Goal: Task Accomplishment & Management: Manage account settings

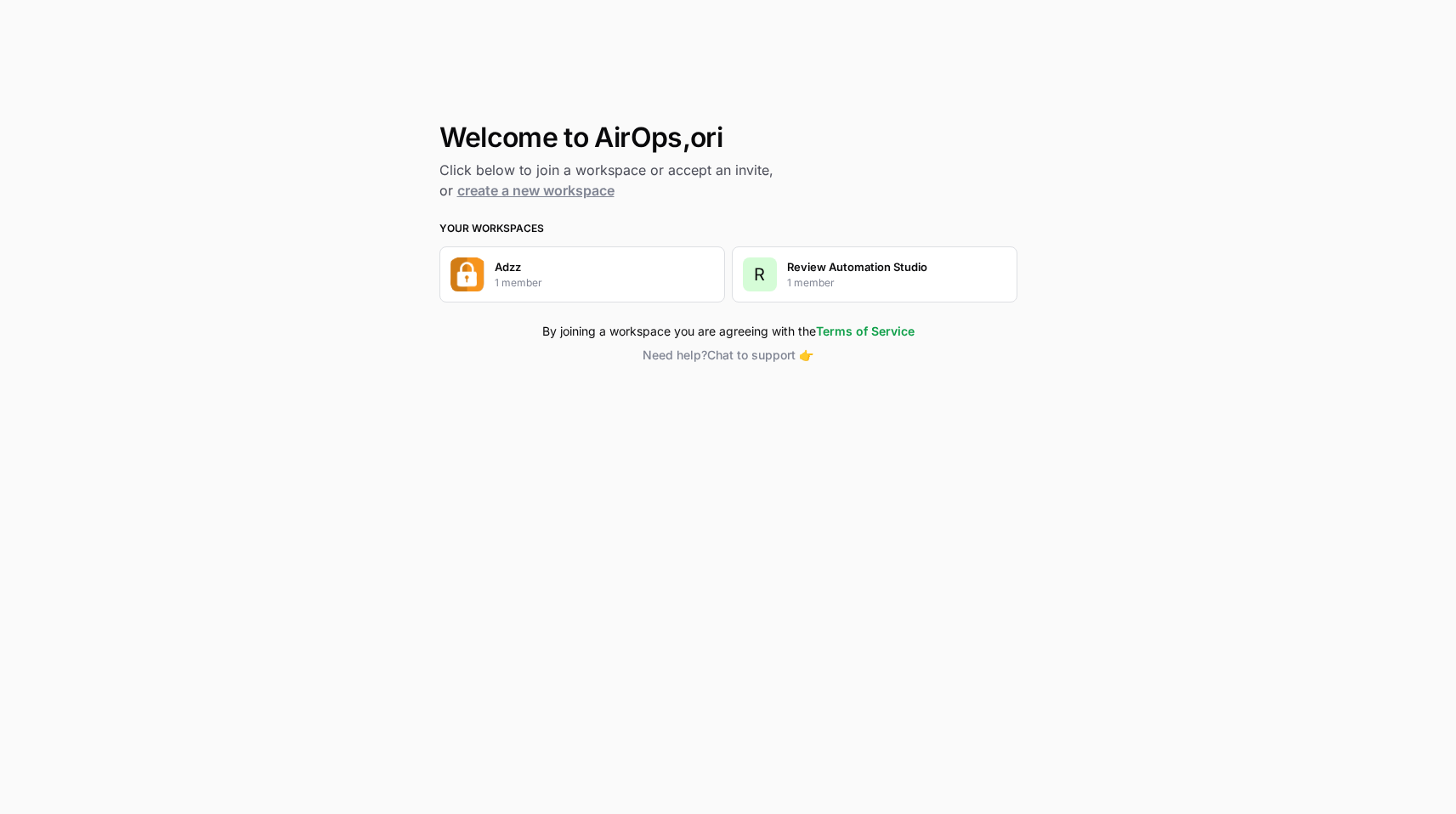
click at [521, 272] on p "Adzz" at bounding box center [508, 267] width 26 height 17
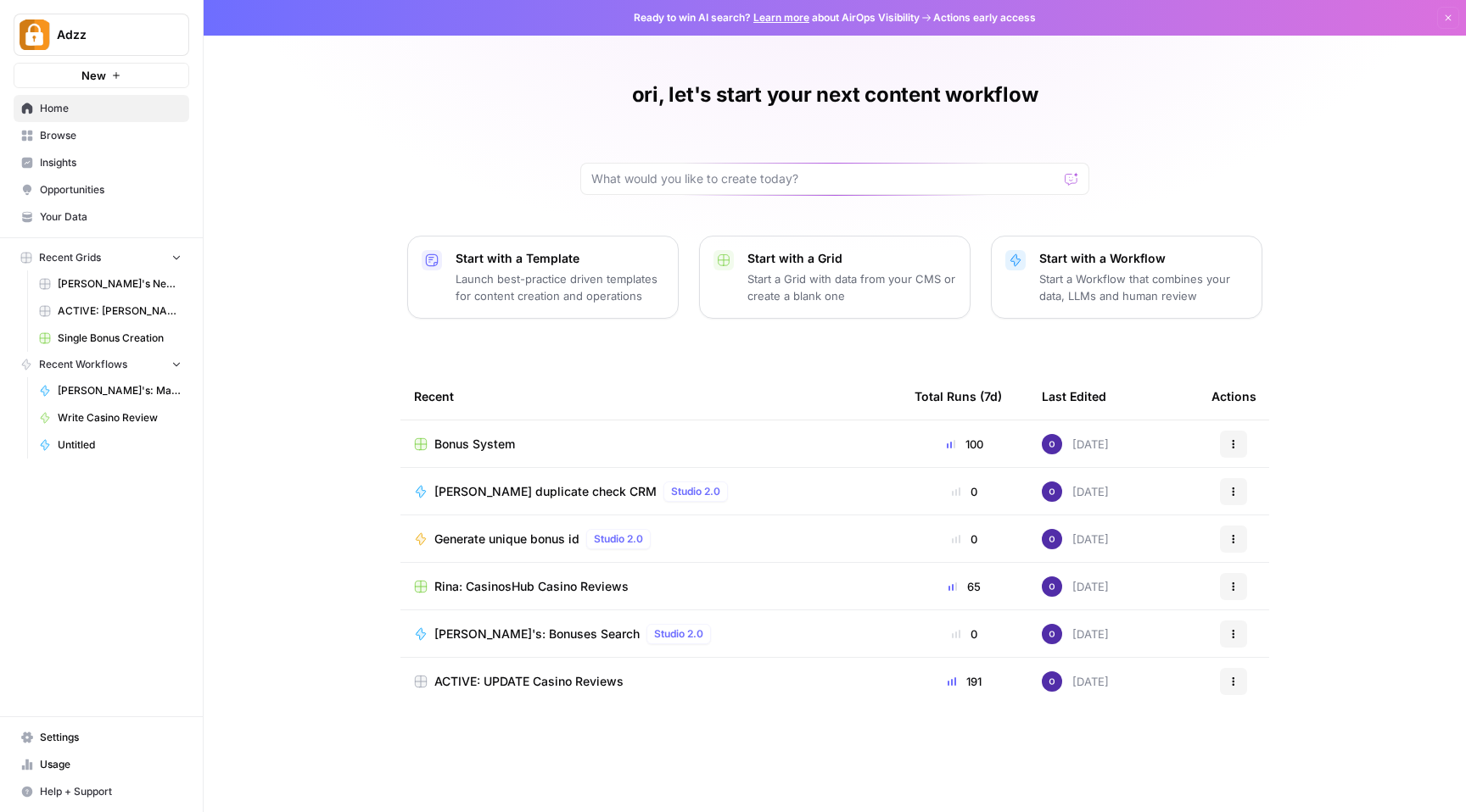
click at [61, 735] on span "Settings" at bounding box center [110, 738] width 141 height 16
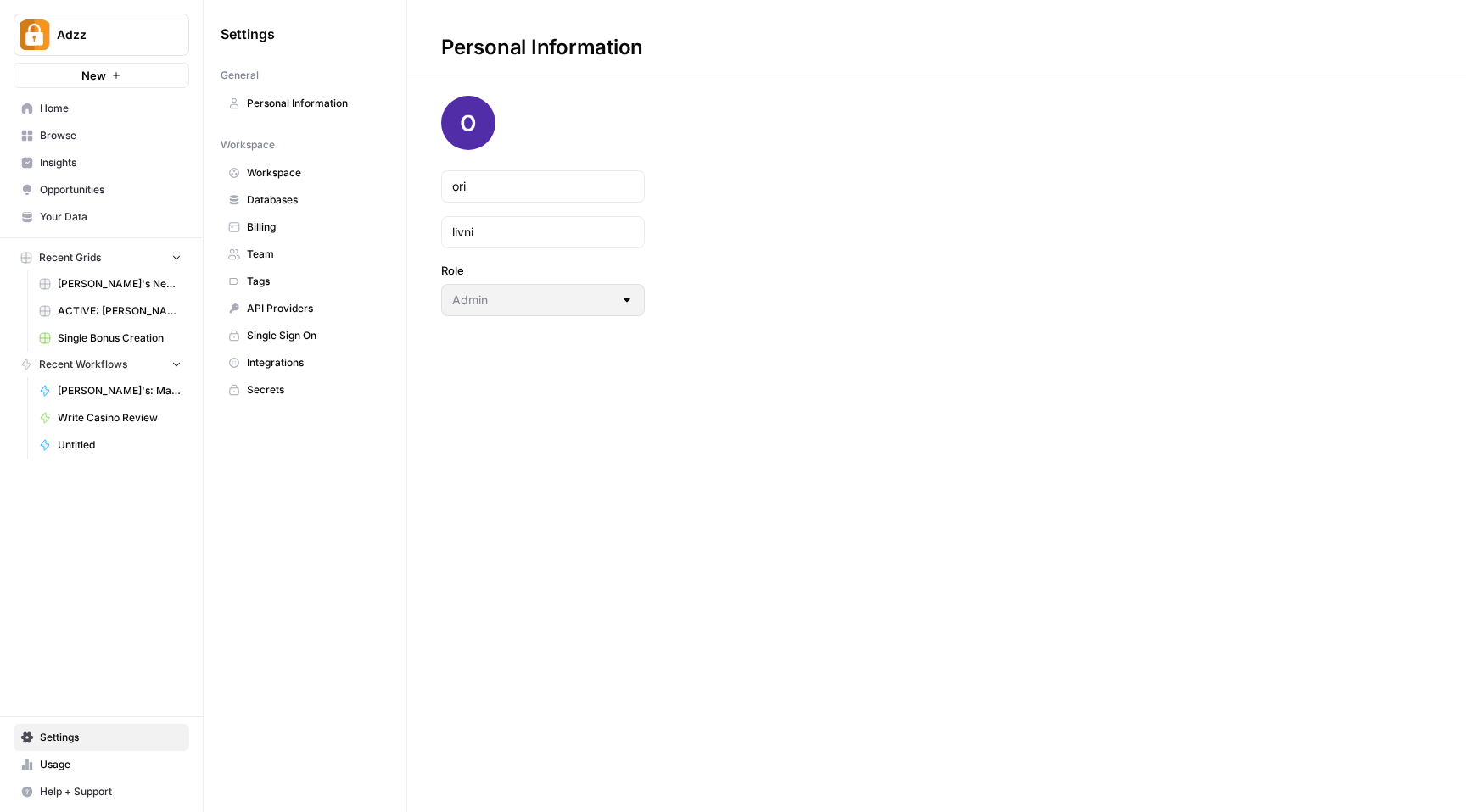
click at [328, 105] on span "Personal Information" at bounding box center [313, 103] width 135 height 16
click at [818, 35] on h1 "Personal Information" at bounding box center [937, 37] width 1059 height 75
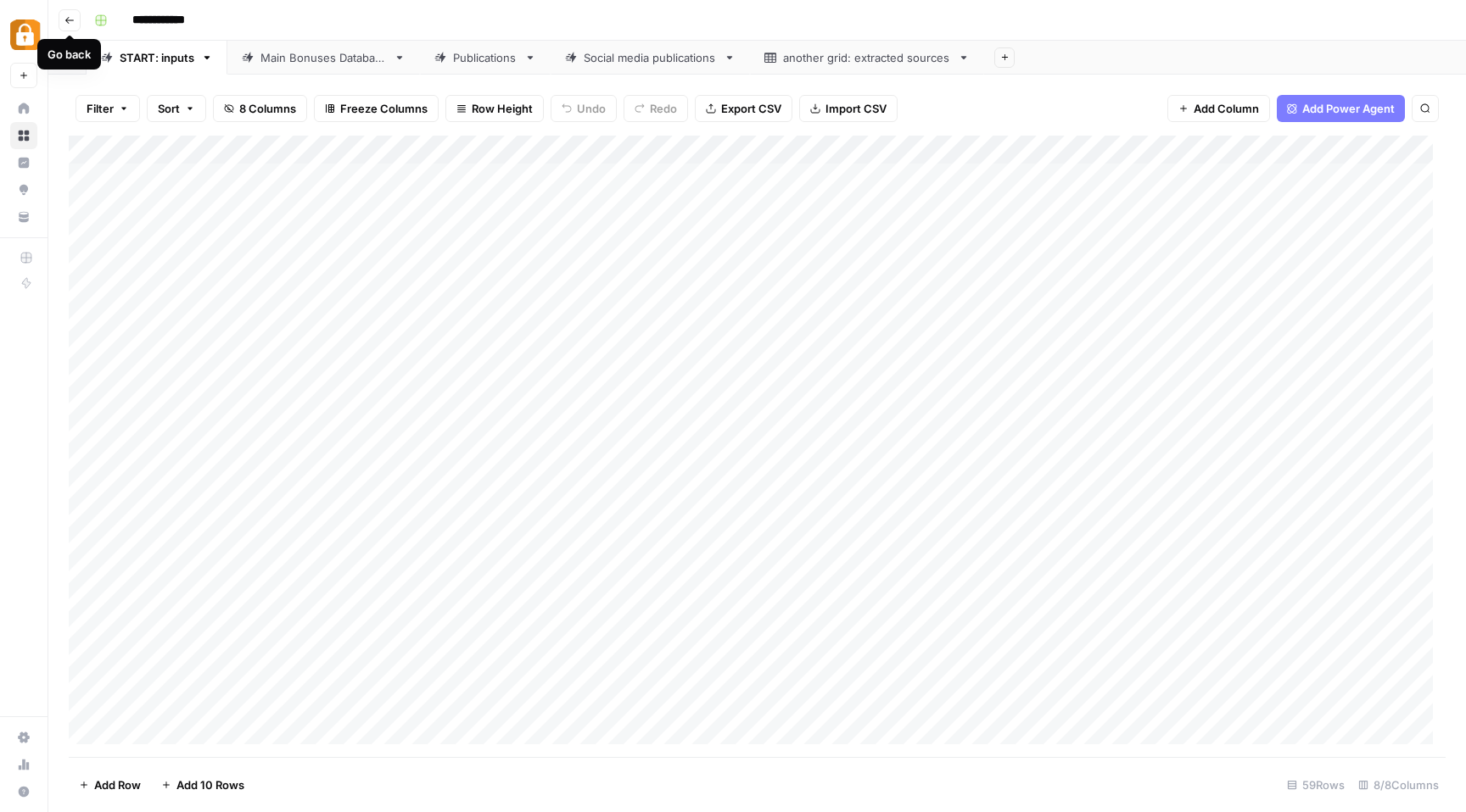
click at [65, 19] on icon "button" at bounding box center [69, 21] width 9 height 7
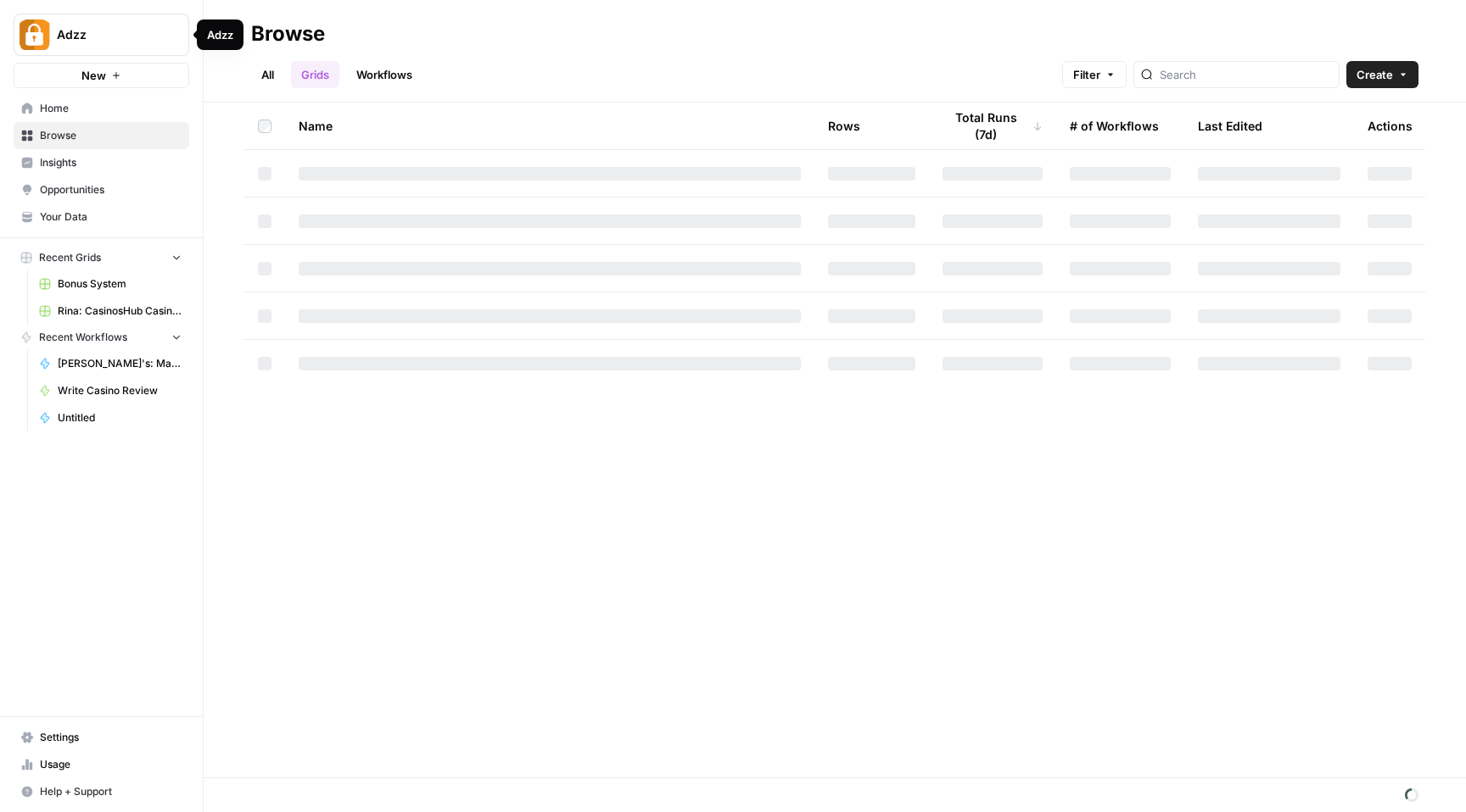
click at [47, 30] on img "Workspace: Adzz" at bounding box center [34, 34] width 30 height 30
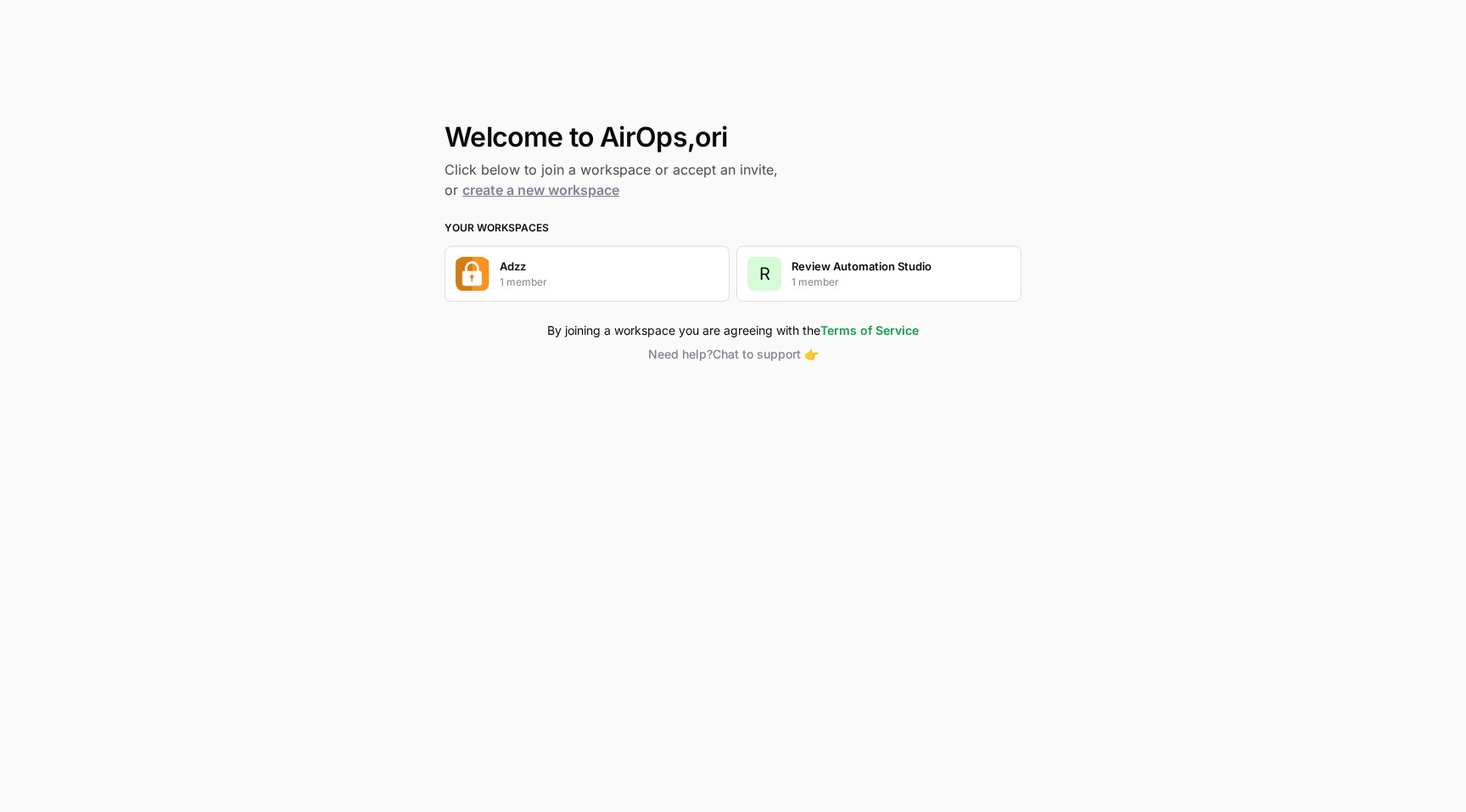
click at [516, 259] on p "Adzz" at bounding box center [513, 266] width 26 height 17
click at [542, 273] on div "Adzz 1 member" at bounding box center [523, 273] width 48 height 32
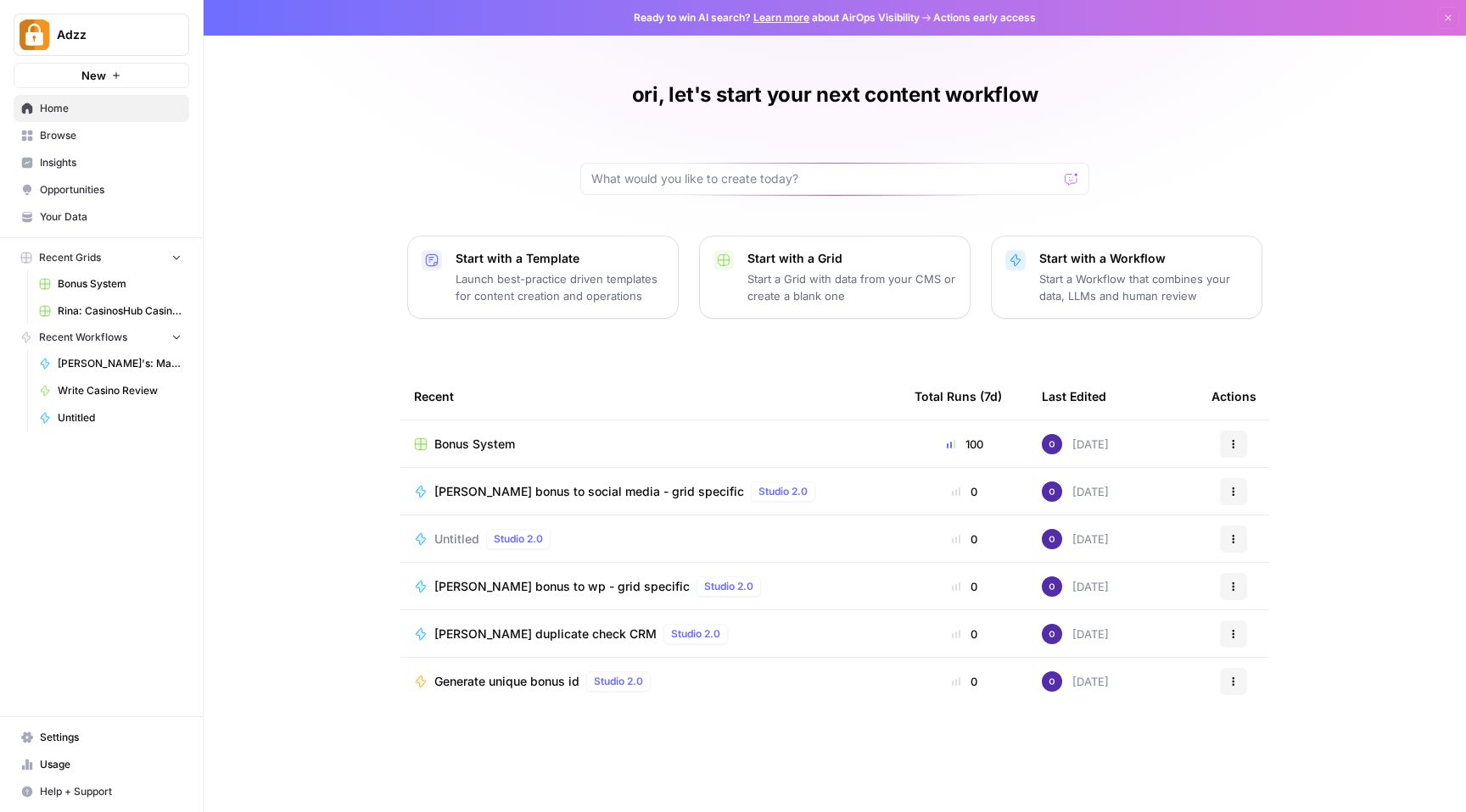
click at [69, 734] on span "Settings" at bounding box center [110, 738] width 141 height 16
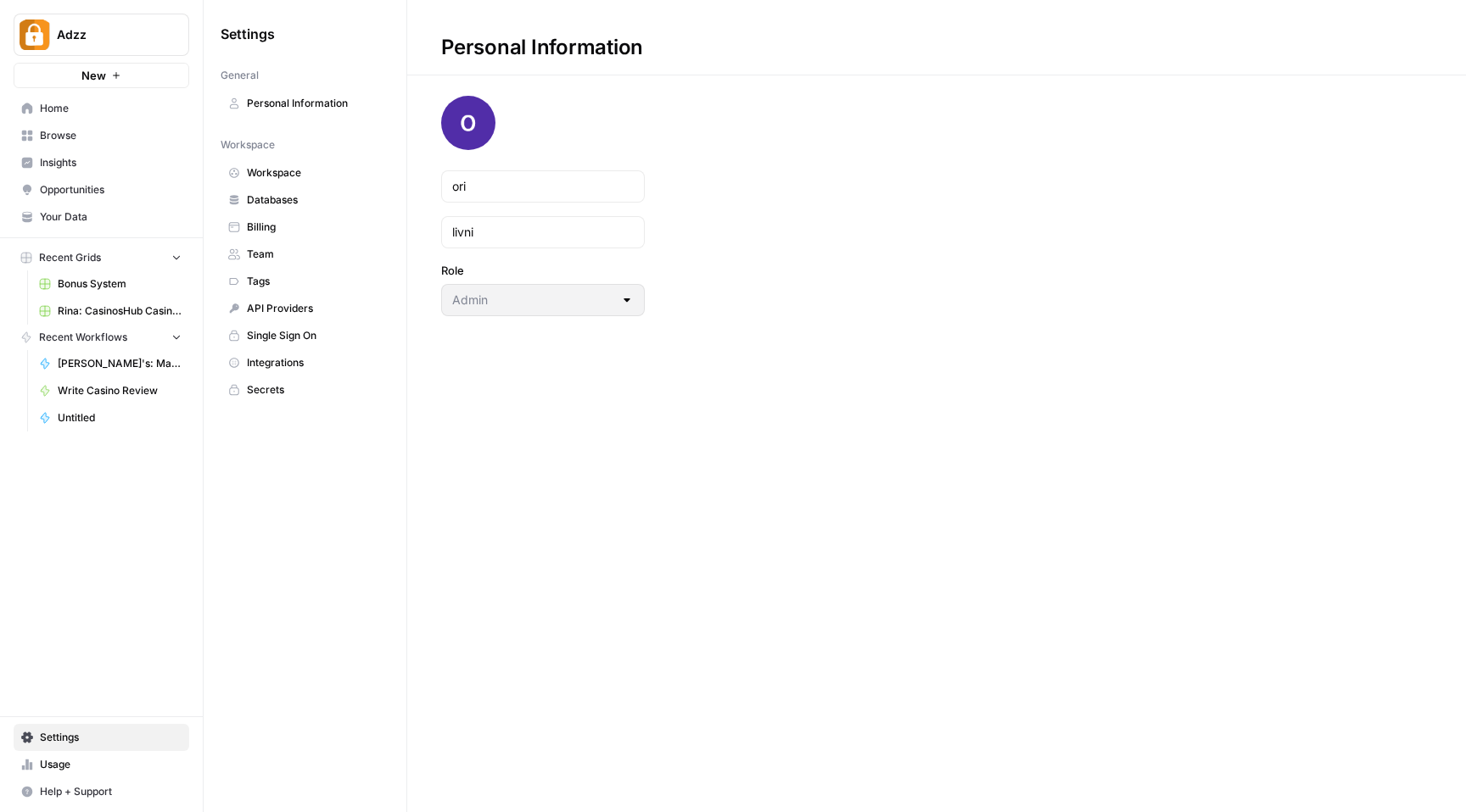
click at [74, 735] on span "Settings" at bounding box center [110, 738] width 141 height 16
click at [45, 33] on img "Workspace: Adzz" at bounding box center [34, 34] width 30 height 30
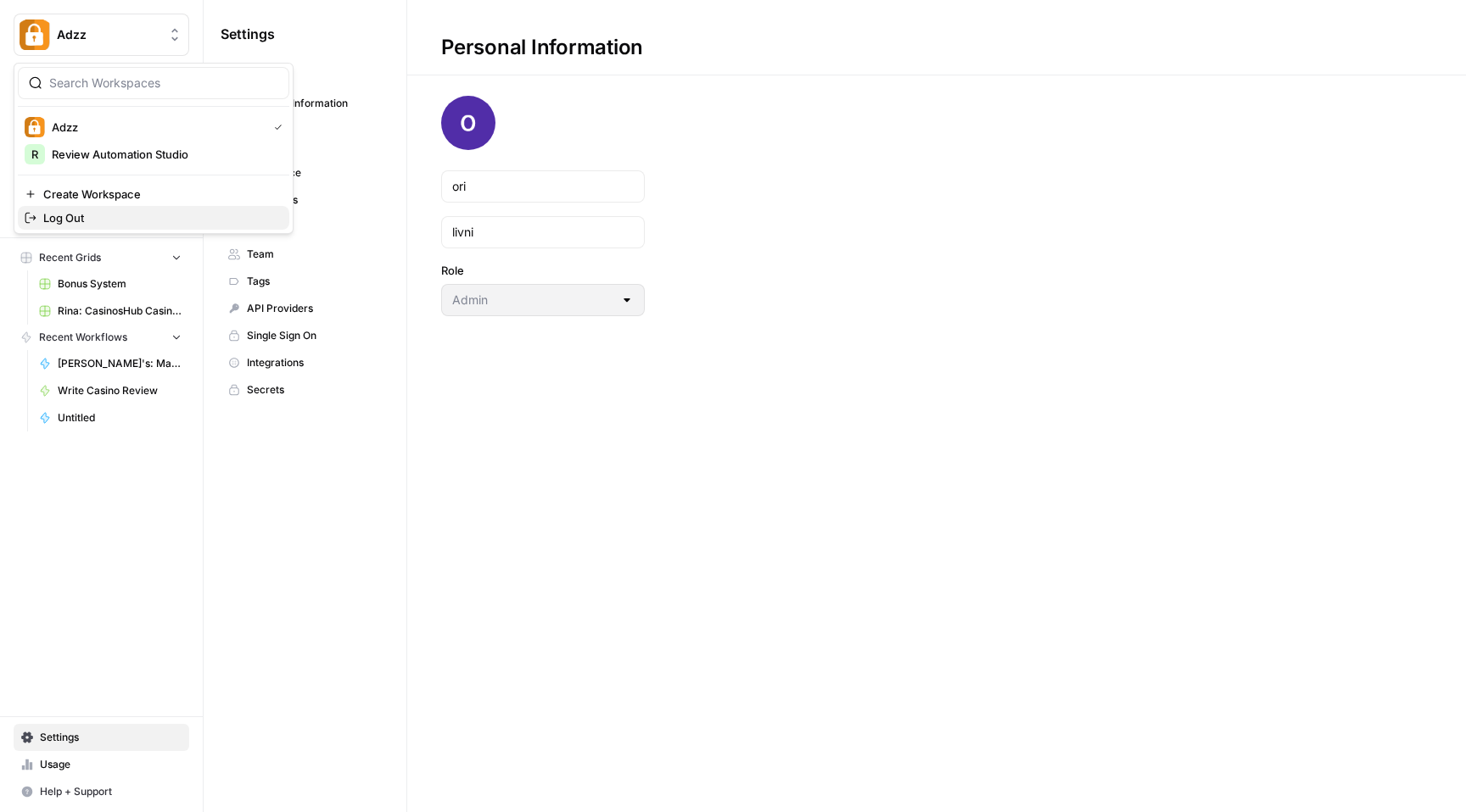
click at [81, 213] on span "Log Out" at bounding box center [160, 218] width 233 height 17
